Goal: Task Accomplishment & Management: Manage account settings

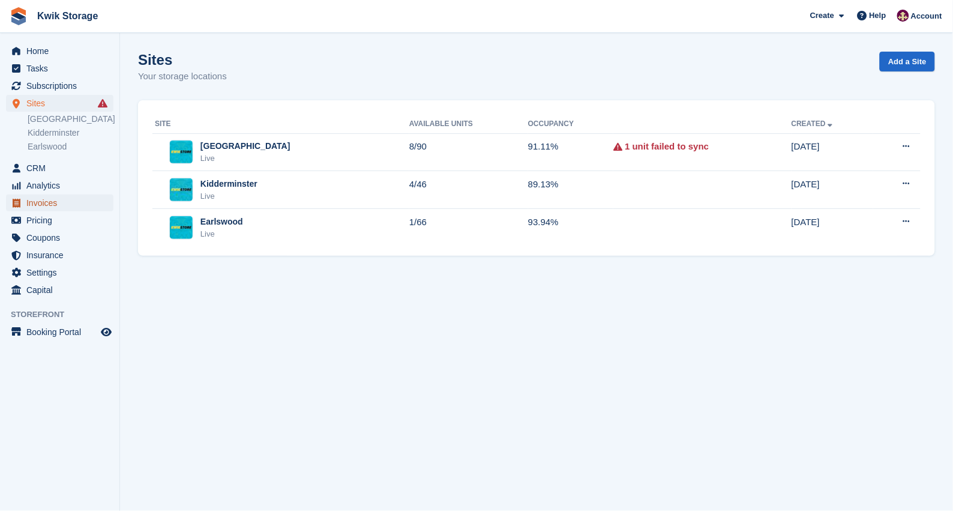
click at [88, 196] on span "Invoices" at bounding box center [62, 202] width 72 height 17
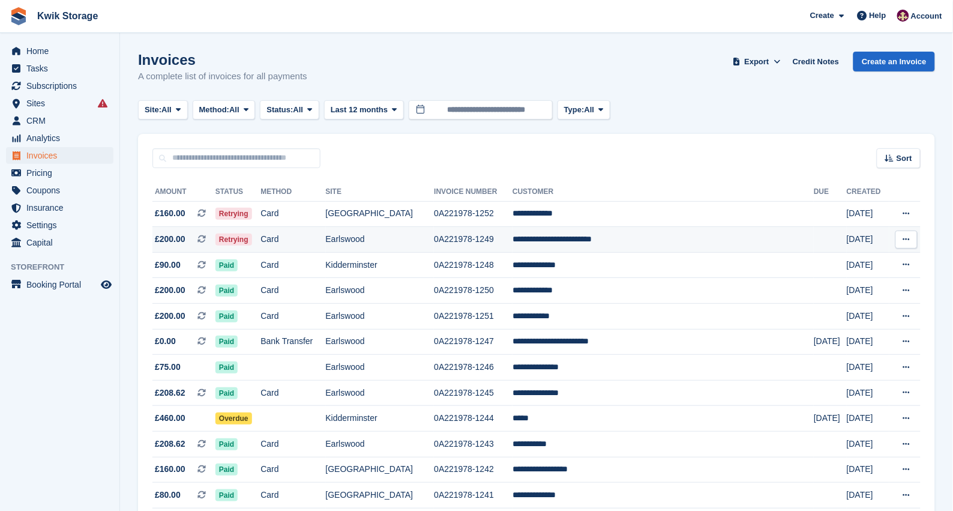
click at [306, 238] on td "Card" at bounding box center [292, 240] width 65 height 26
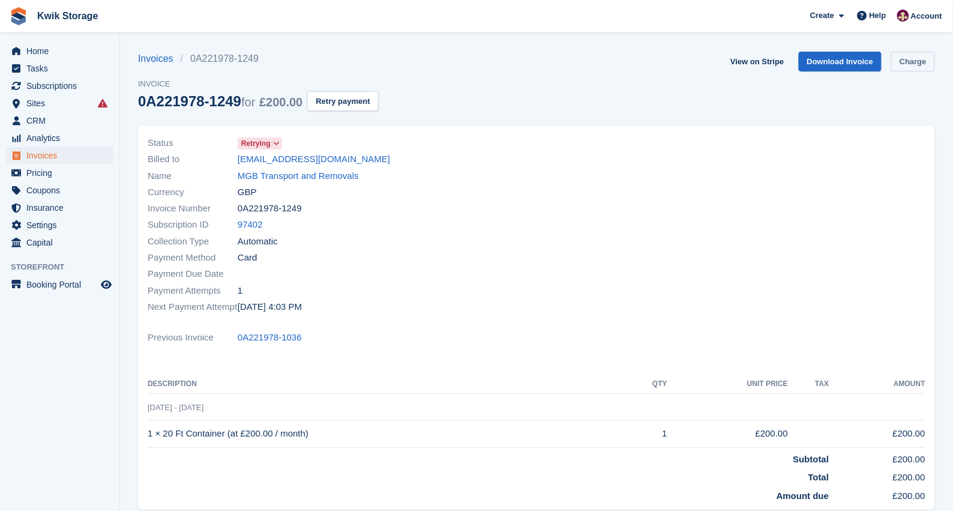
click at [919, 67] on link "Charge" at bounding box center [913, 62] width 44 height 20
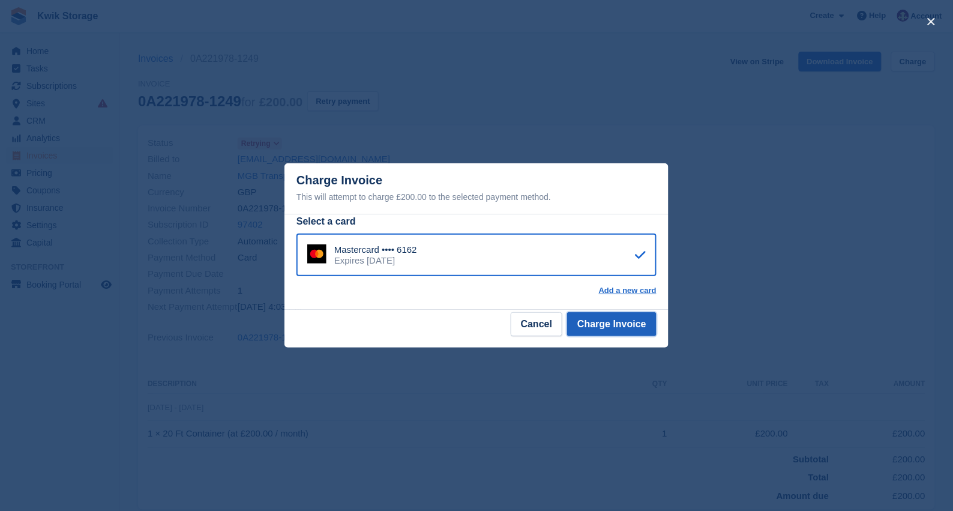
click at [628, 330] on button "Charge Invoice" at bounding box center [611, 324] width 89 height 24
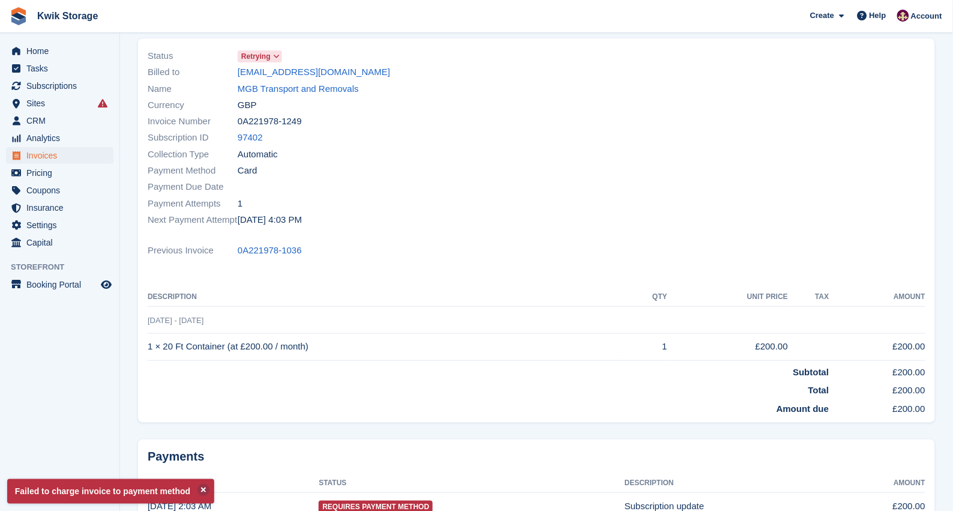
scroll to position [167, 0]
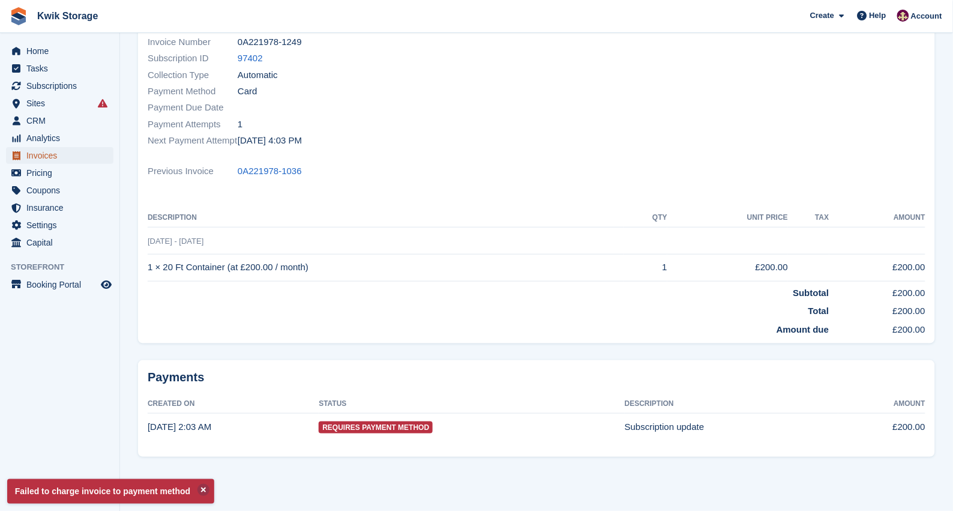
click at [64, 152] on span "Invoices" at bounding box center [62, 155] width 72 height 17
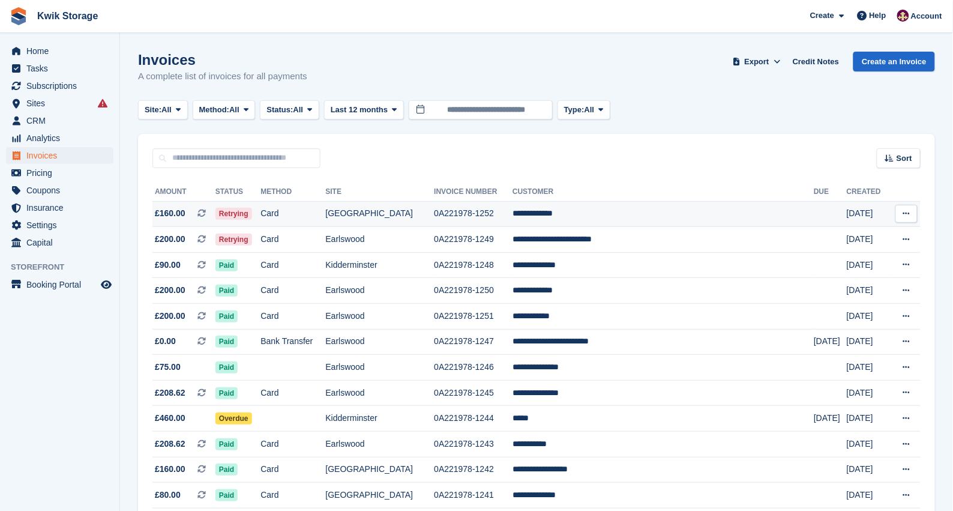
click at [325, 220] on td "Card" at bounding box center [292, 214] width 65 height 26
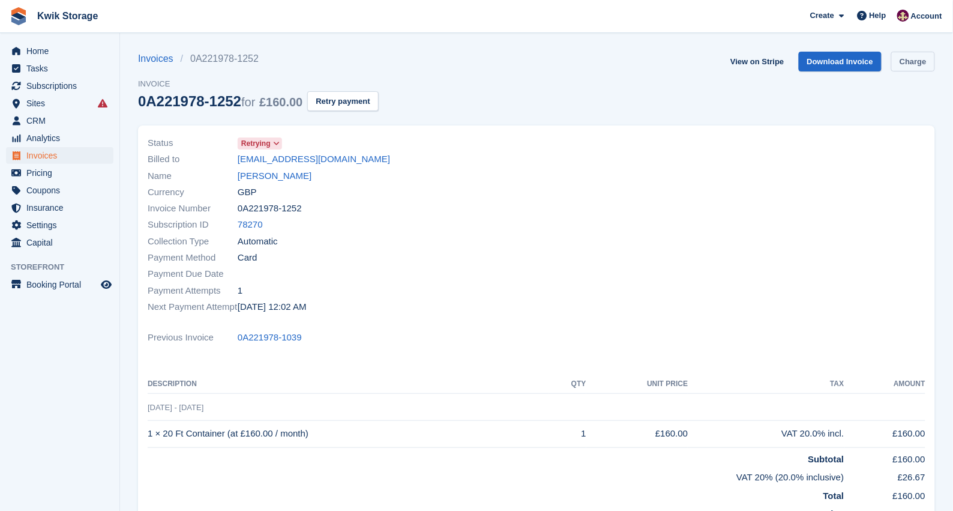
click at [909, 58] on link "Charge" at bounding box center [913, 62] width 44 height 20
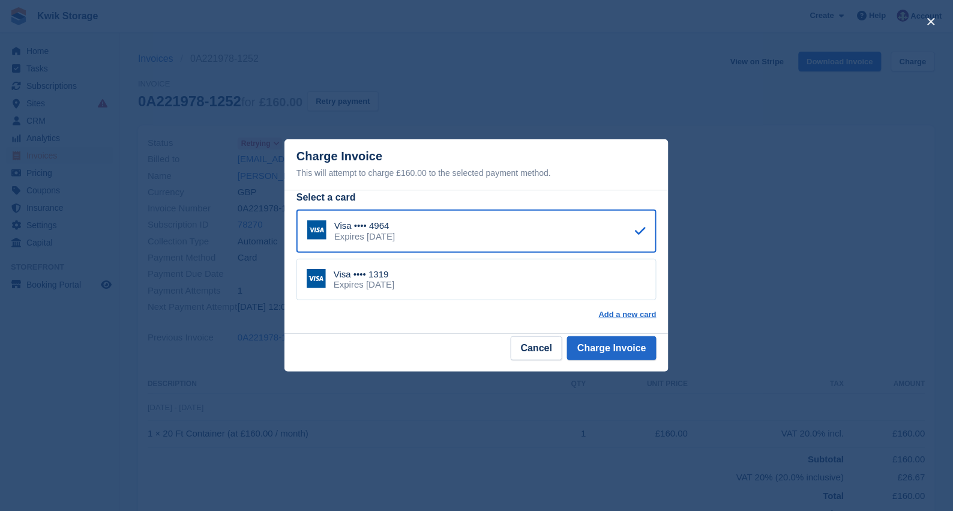
click at [491, 273] on div "Visa •••• 1319 Expires [DATE]" at bounding box center [476, 280] width 360 height 42
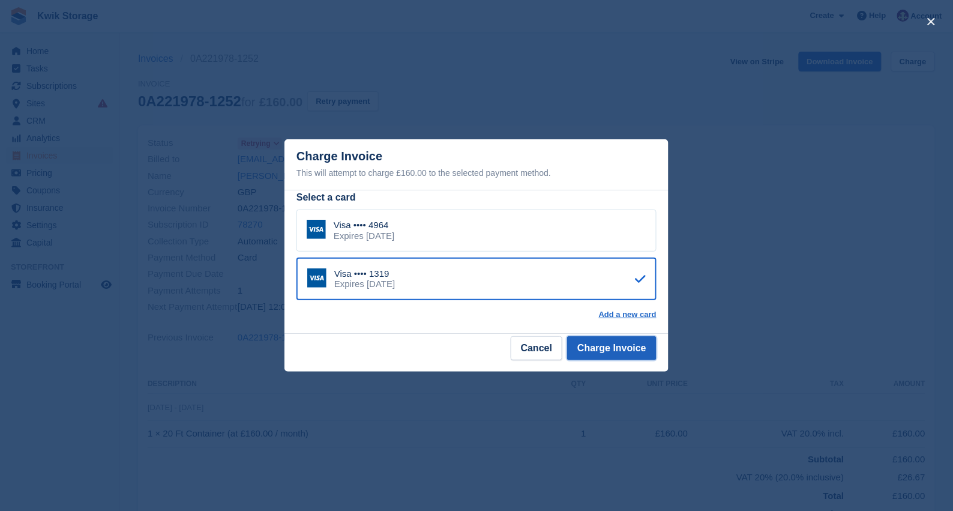
click at [622, 346] on button "Charge Invoice" at bounding box center [611, 348] width 89 height 24
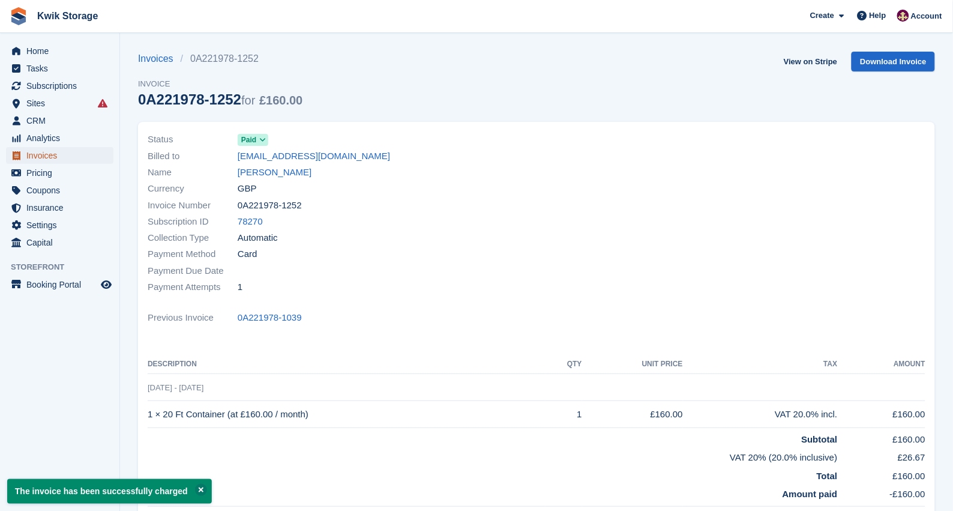
click at [73, 154] on span "Invoices" at bounding box center [62, 155] width 72 height 17
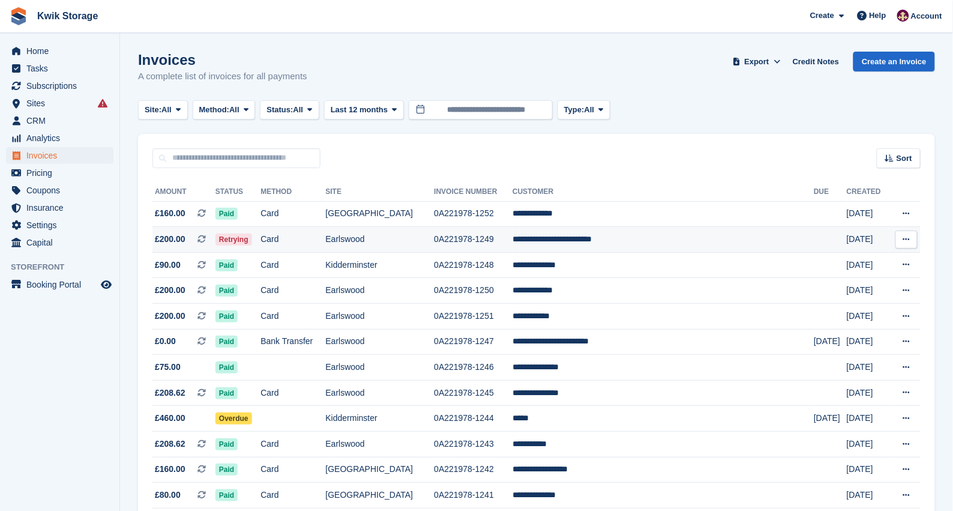
click at [295, 244] on td "Card" at bounding box center [292, 240] width 65 height 26
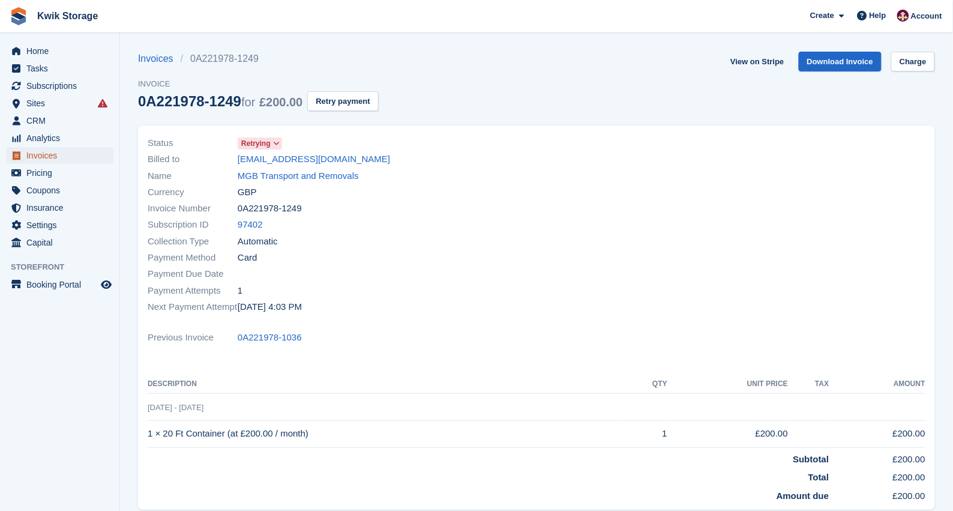
click at [74, 157] on span "Invoices" at bounding box center [62, 155] width 72 height 17
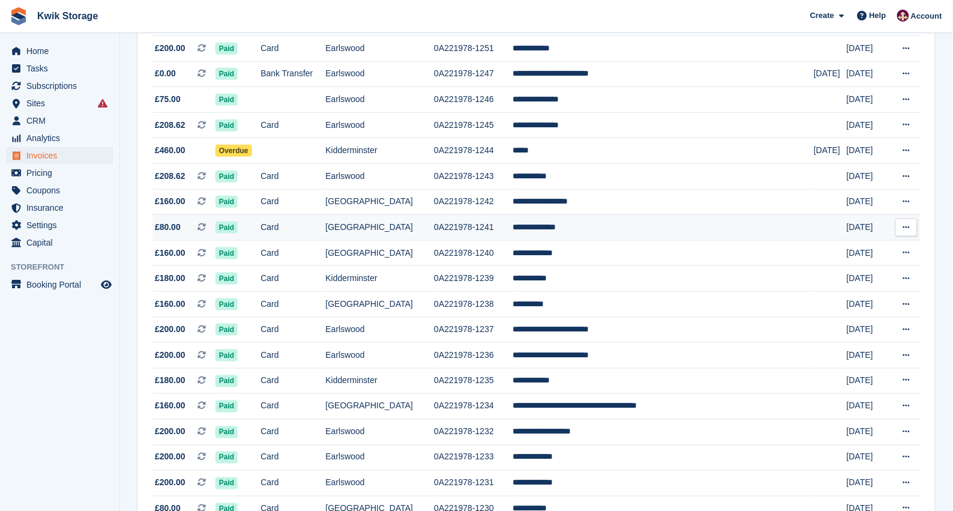
scroll to position [270, 0]
